Goal: Navigation & Orientation: Find specific page/section

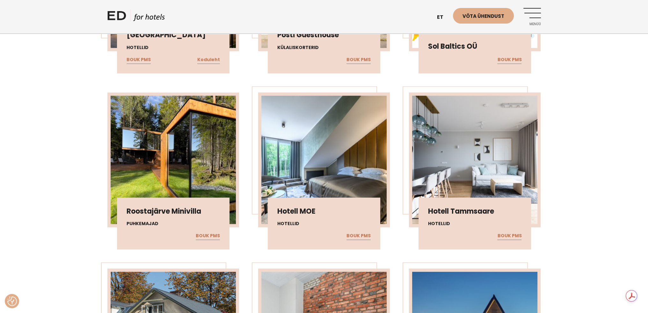
scroll to position [1912, 0]
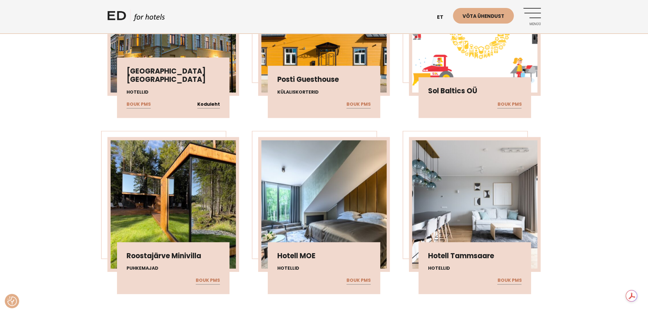
click at [209, 101] on link "Koduleht" at bounding box center [208, 104] width 23 height 8
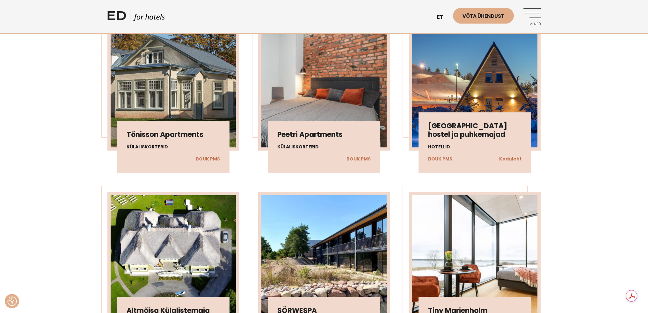
scroll to position [2199, 0]
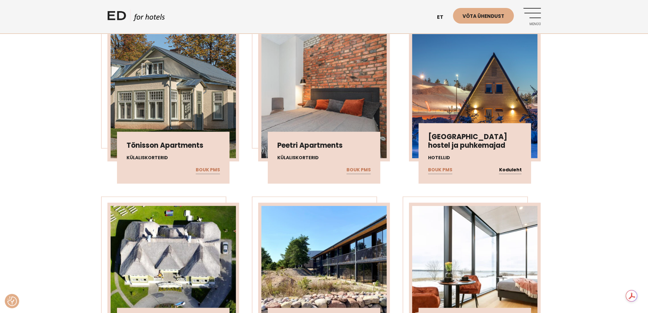
click at [510, 167] on link "Koduleht" at bounding box center [510, 170] width 23 height 8
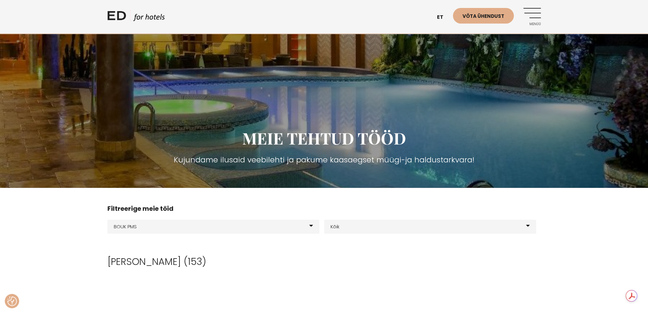
scroll to position [64, 0]
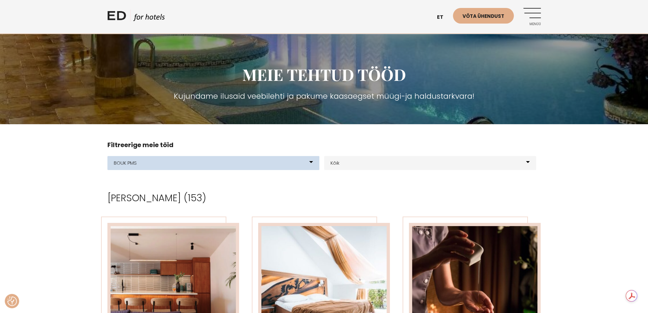
click at [310, 162] on select "Kõik meie tooted BOUK BOOKING BOUK PMS Kodulehed Näidis kodulehe kujunduspõhjad…" at bounding box center [213, 163] width 212 height 14
select select "21"
click at [107, 156] on select "Kõik meie tooted BOUK BOOKING BOUK PMS Kodulehed Näidis kodulehe kujunduspõhjad…" at bounding box center [213, 163] width 212 height 14
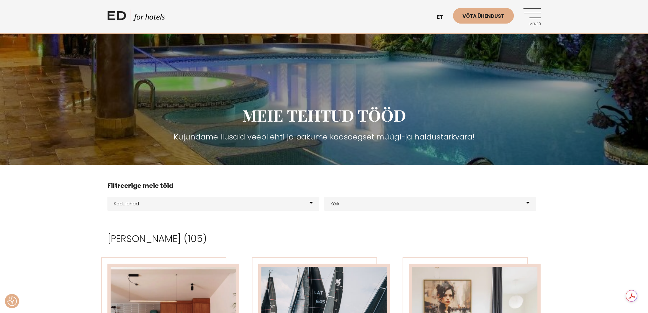
scroll to position [127, 0]
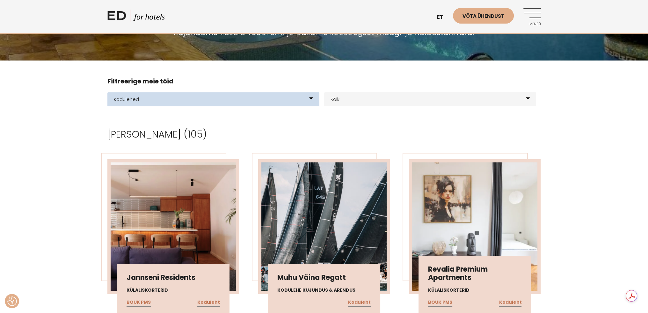
click at [309, 97] on select "Kõik meie tooted BOUK BOOKING BOUK PMS Kodulehed Näidis kodulehe kujunduspõhjad…" at bounding box center [213, 99] width 212 height 14
select select "165"
click at [107, 92] on select "Kõik meie tooted BOUK BOOKING BOUK PMS Kodulehed Näidis kodulehe kujunduspõhjad…" at bounding box center [213, 99] width 212 height 14
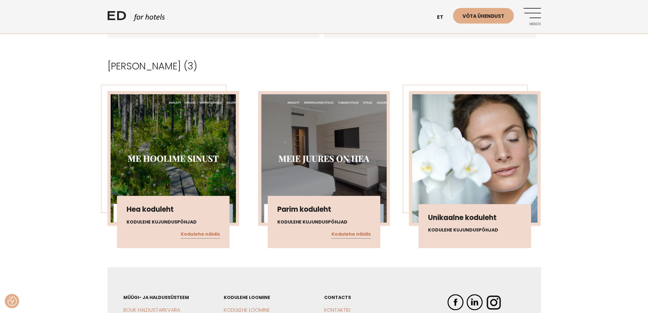
scroll to position [223, 0]
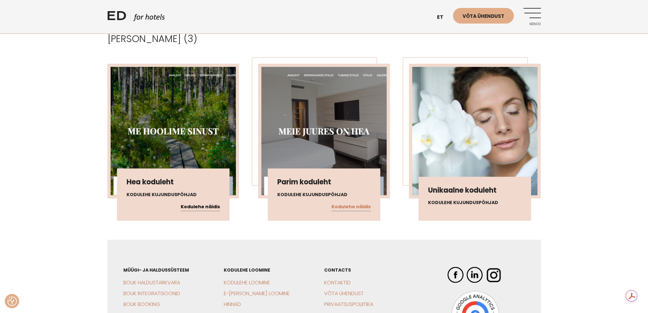
click at [209, 207] on link "Kodulehe näidis" at bounding box center [200, 207] width 39 height 8
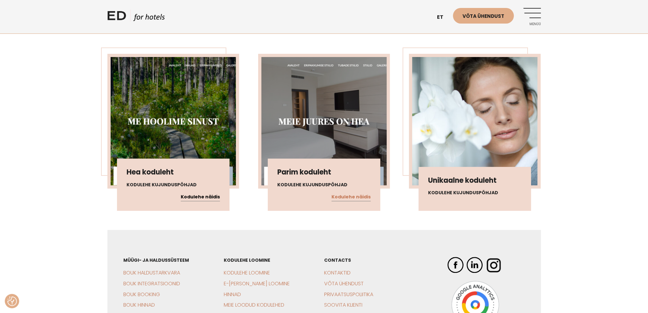
scroll to position [191, 0]
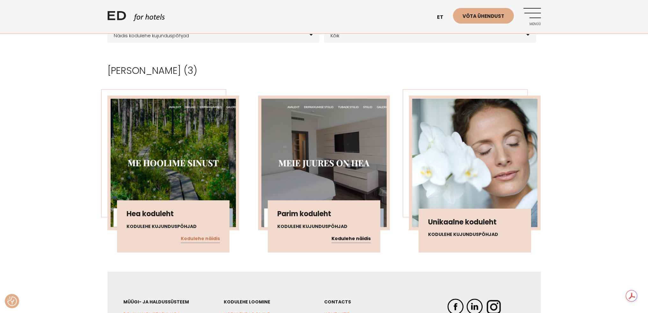
click at [350, 238] on link "Kodulehe näidis" at bounding box center [350, 239] width 39 height 8
click at [335, 128] on img at bounding box center [323, 163] width 125 height 128
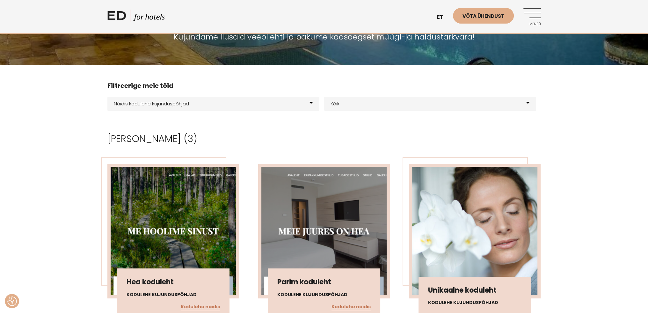
scroll to position [0, 0]
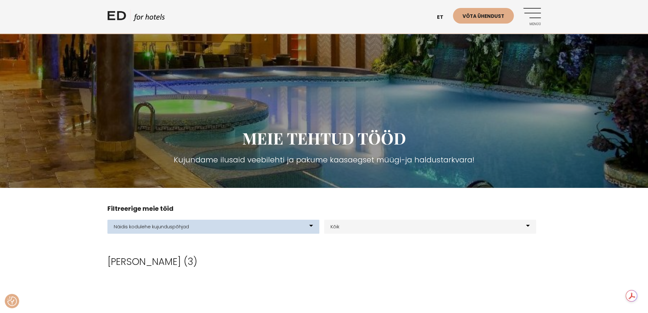
click at [303, 226] on select "Kõik meie tooted BOUK BOOKING BOUK PMS Kodulehed Näidis kodulehe kujunduspõhjad…" at bounding box center [213, 227] width 212 height 14
select select "21"
click at [107, 220] on select "Kõik meie tooted BOUK BOOKING BOUK PMS Kodulehed Näidis kodulehe kujunduspõhjad…" at bounding box center [213, 227] width 212 height 14
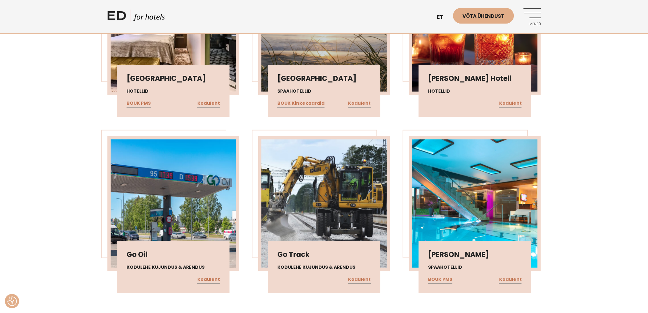
scroll to position [1745, 0]
